Goal: Task Accomplishment & Management: Complete application form

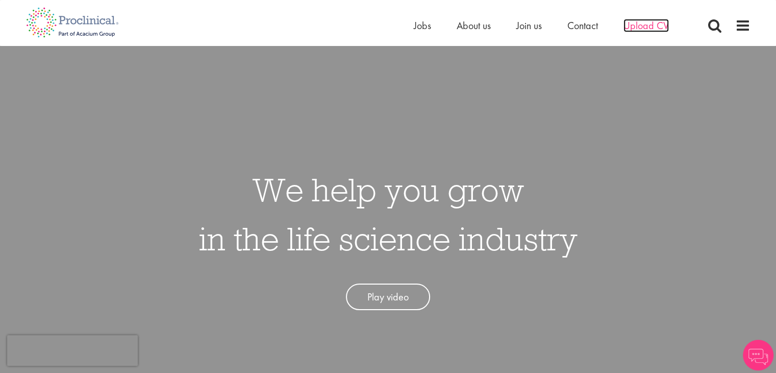
drag, startPoint x: 0, startPoint y: 0, endPoint x: 661, endPoint y: 18, distance: 661.7
click at [661, 19] on span "Upload CV" at bounding box center [646, 25] width 45 height 13
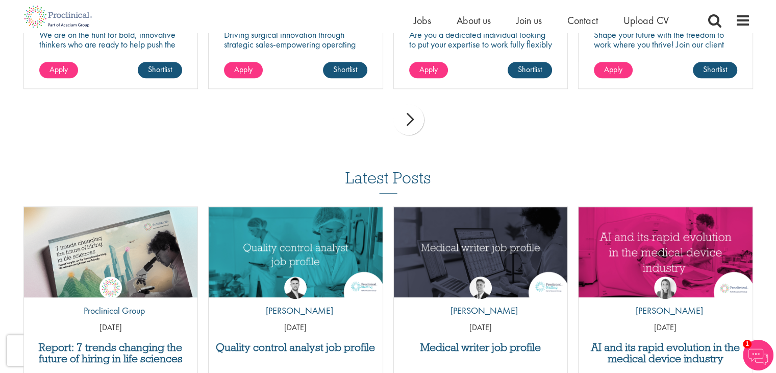
scroll to position [862, 0]
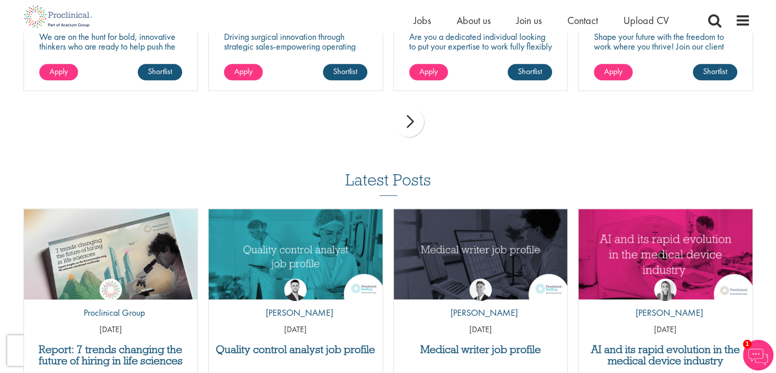
click at [410, 126] on div "next" at bounding box center [409, 121] width 31 height 31
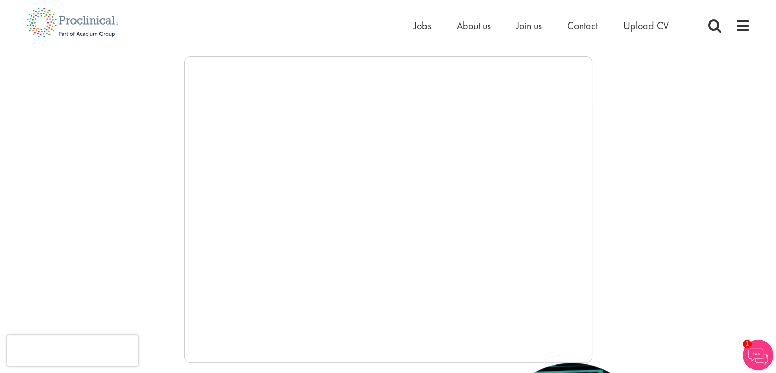
scroll to position [0, 0]
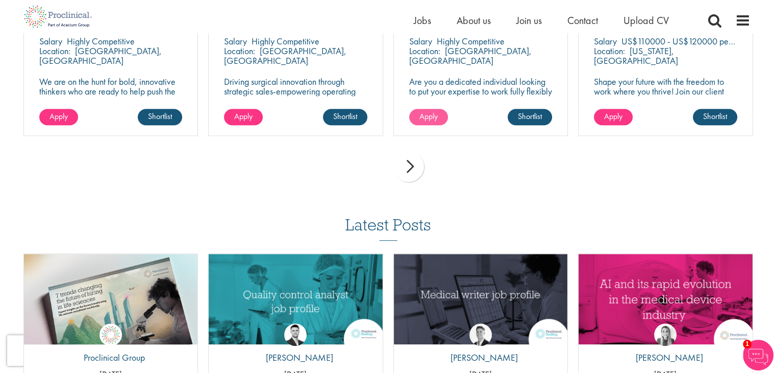
scroll to position [816, 0]
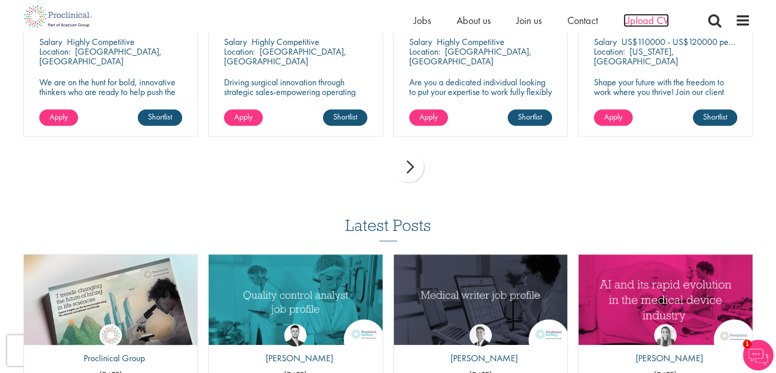
click at [635, 18] on span "Upload CV" at bounding box center [646, 20] width 45 height 13
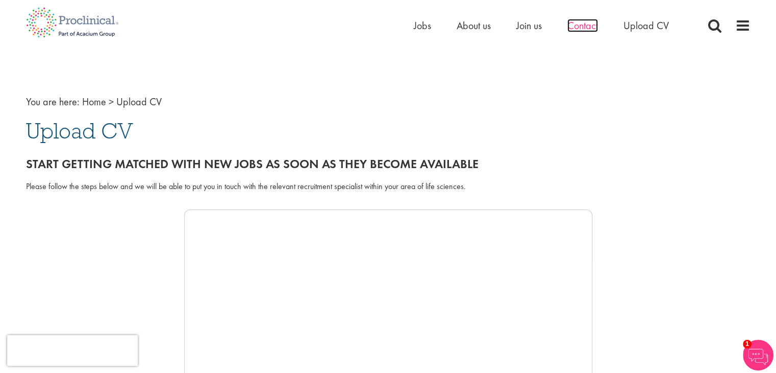
click at [589, 23] on span "Contact" at bounding box center [583, 25] width 31 height 13
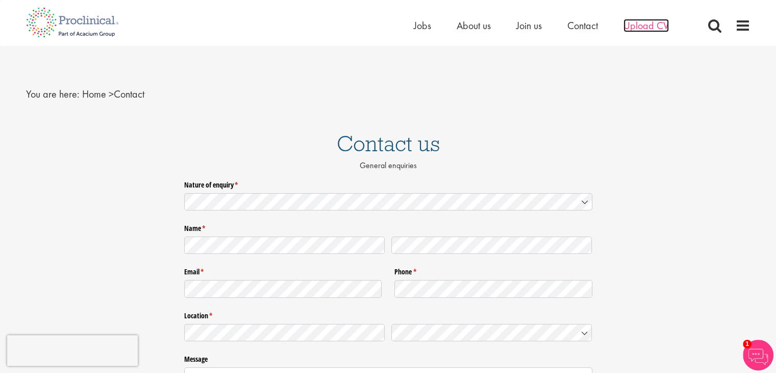
click at [648, 25] on span "Upload CV" at bounding box center [646, 25] width 45 height 13
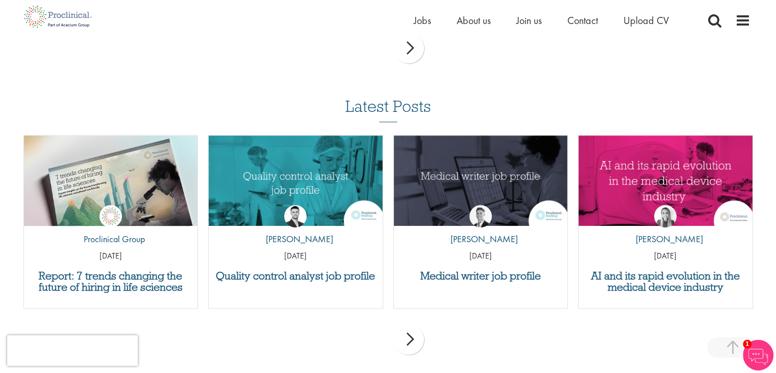
scroll to position [935, 0]
click at [404, 18] on div "Home Jobs About us Join us Contact Upload CV" at bounding box center [384, 16] width 732 height 33
click at [423, 18] on span "Jobs" at bounding box center [422, 20] width 17 height 13
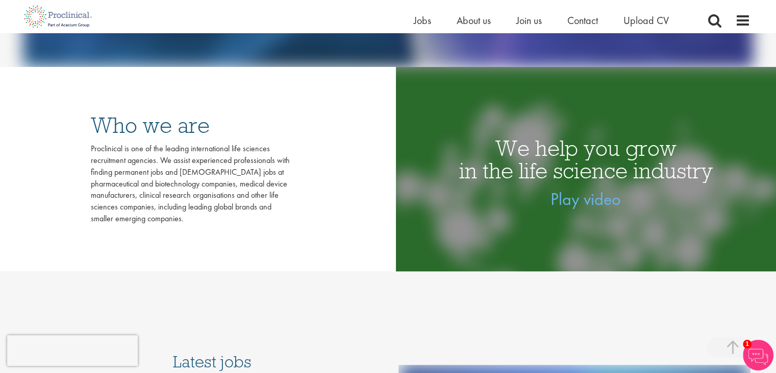
scroll to position [289, 0]
